Goal: Navigation & Orientation: Find specific page/section

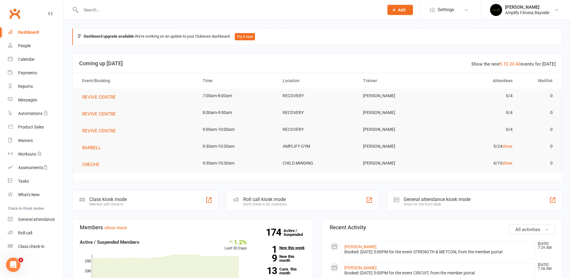
click at [279, 248] on link "1 New this week" at bounding box center [281, 248] width 50 height 4
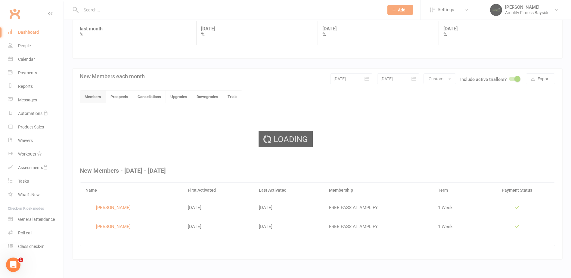
scroll to position [86, 0]
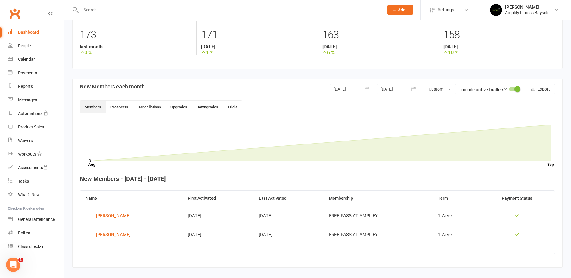
click at [29, 32] on div "Dashboard" at bounding box center [28, 32] width 21 height 5
